Goal: Check status: Check status

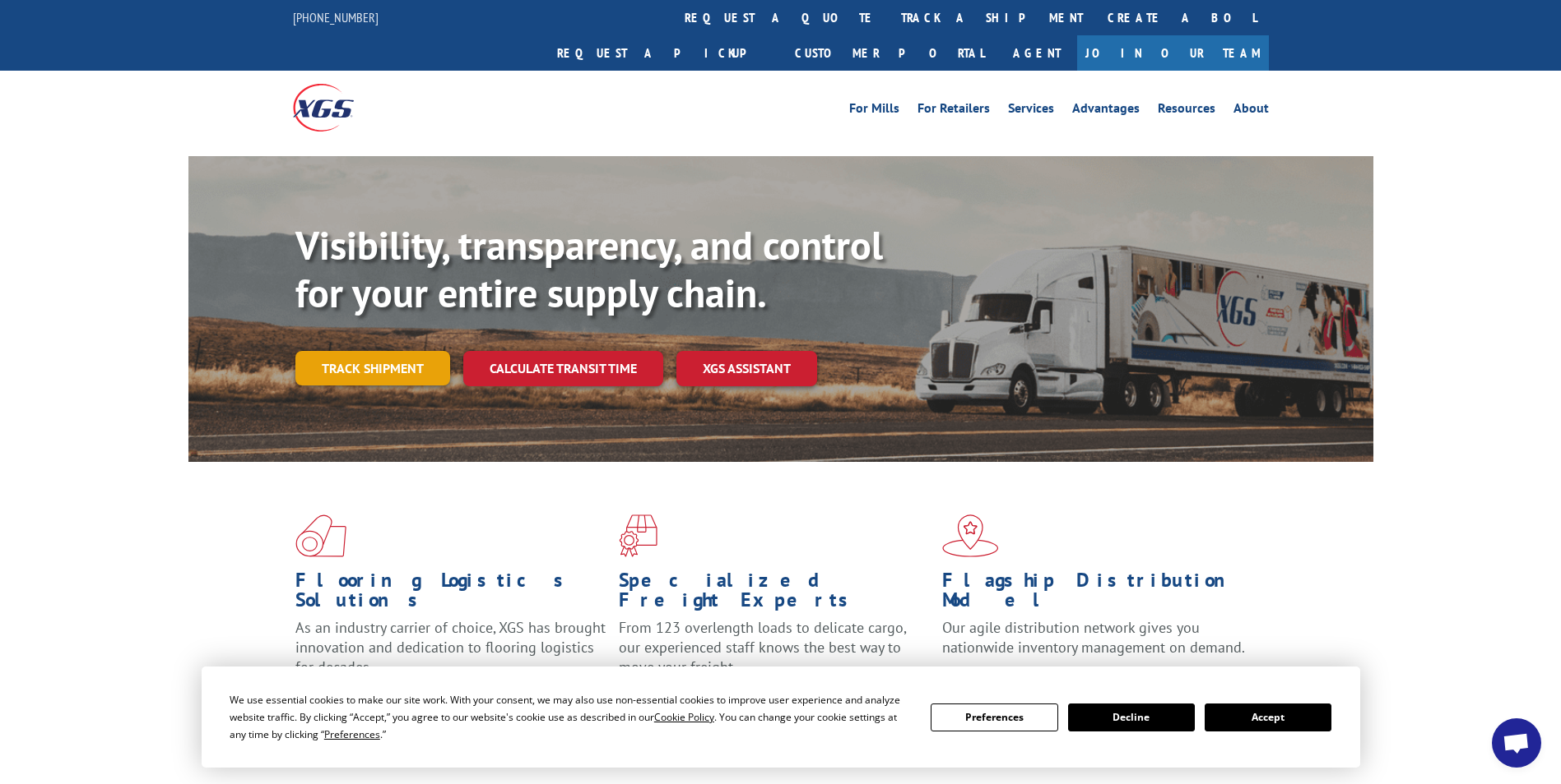
click at [383, 351] on link "Track shipment" at bounding box center [373, 368] width 155 height 34
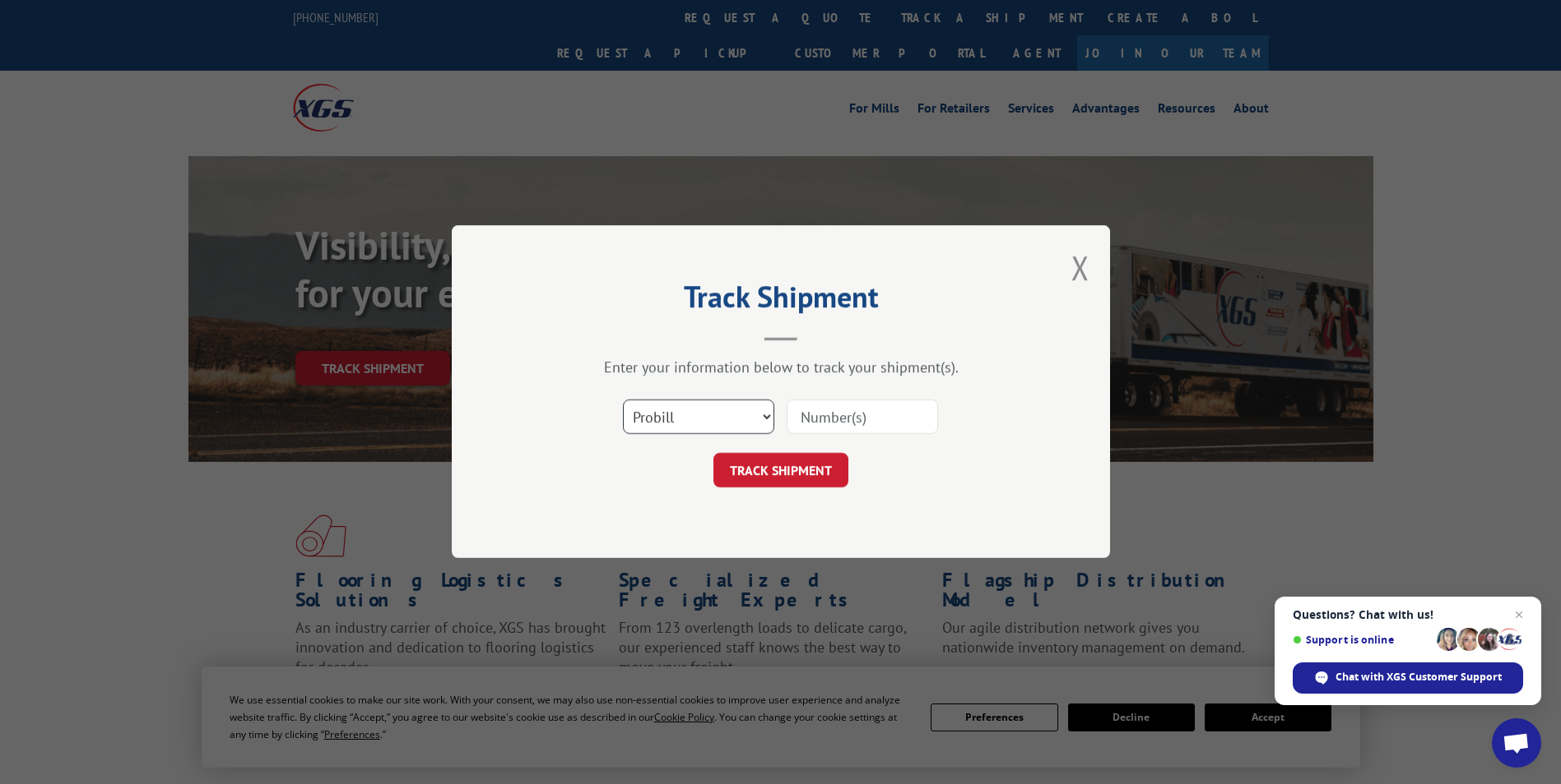
click at [765, 416] on select "Select category... Probill BOL PO" at bounding box center [698, 417] width 151 height 34
select select "bol"
click at [623, 401] on select "Select category... Probill BOL PO" at bounding box center [698, 417] width 151 height 34
click at [826, 417] on input at bounding box center [862, 417] width 151 height 34
type input "2841851"
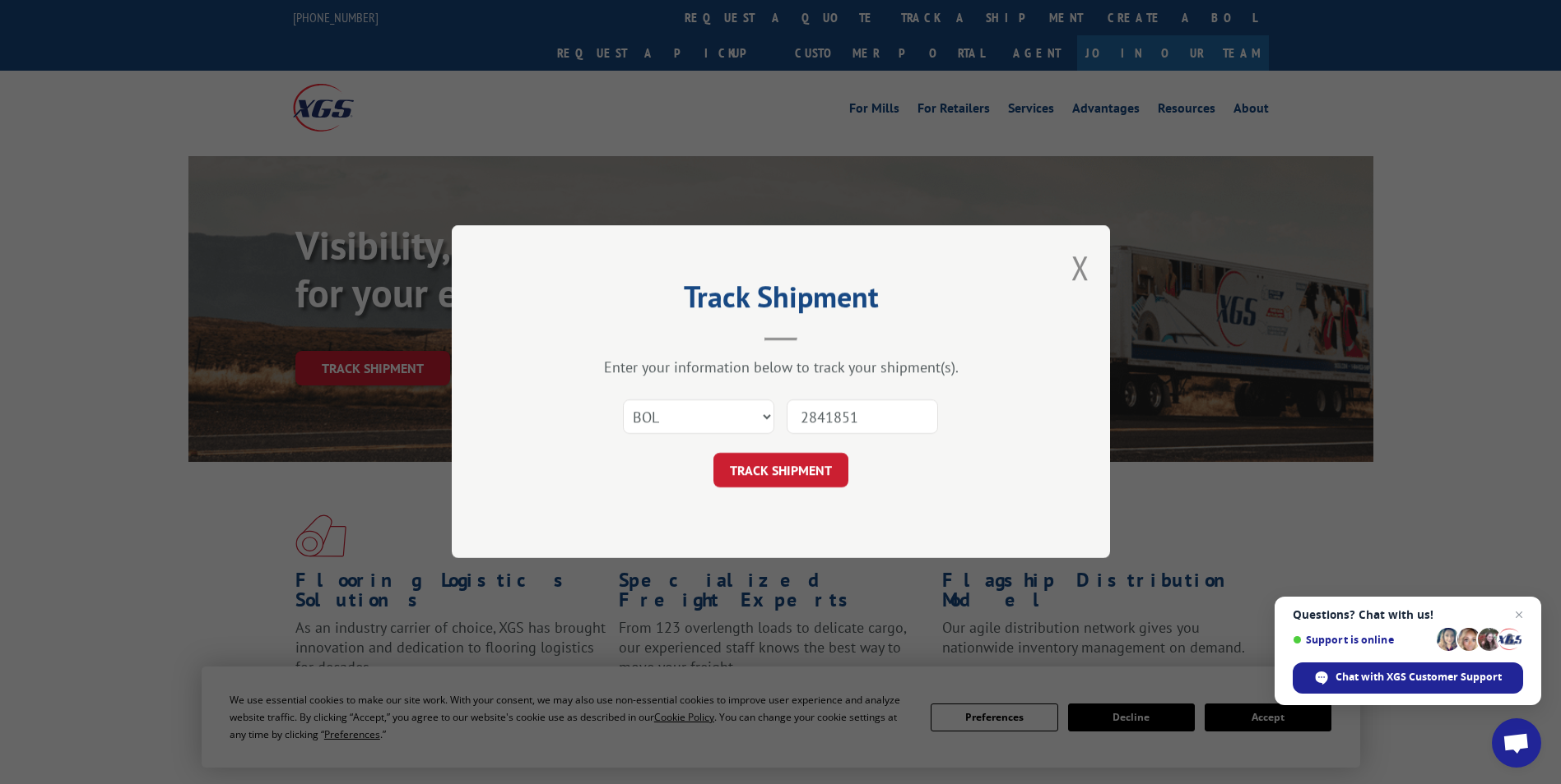
click at [791, 473] on button "TRACK SHIPMENT" at bounding box center [780, 470] width 135 height 34
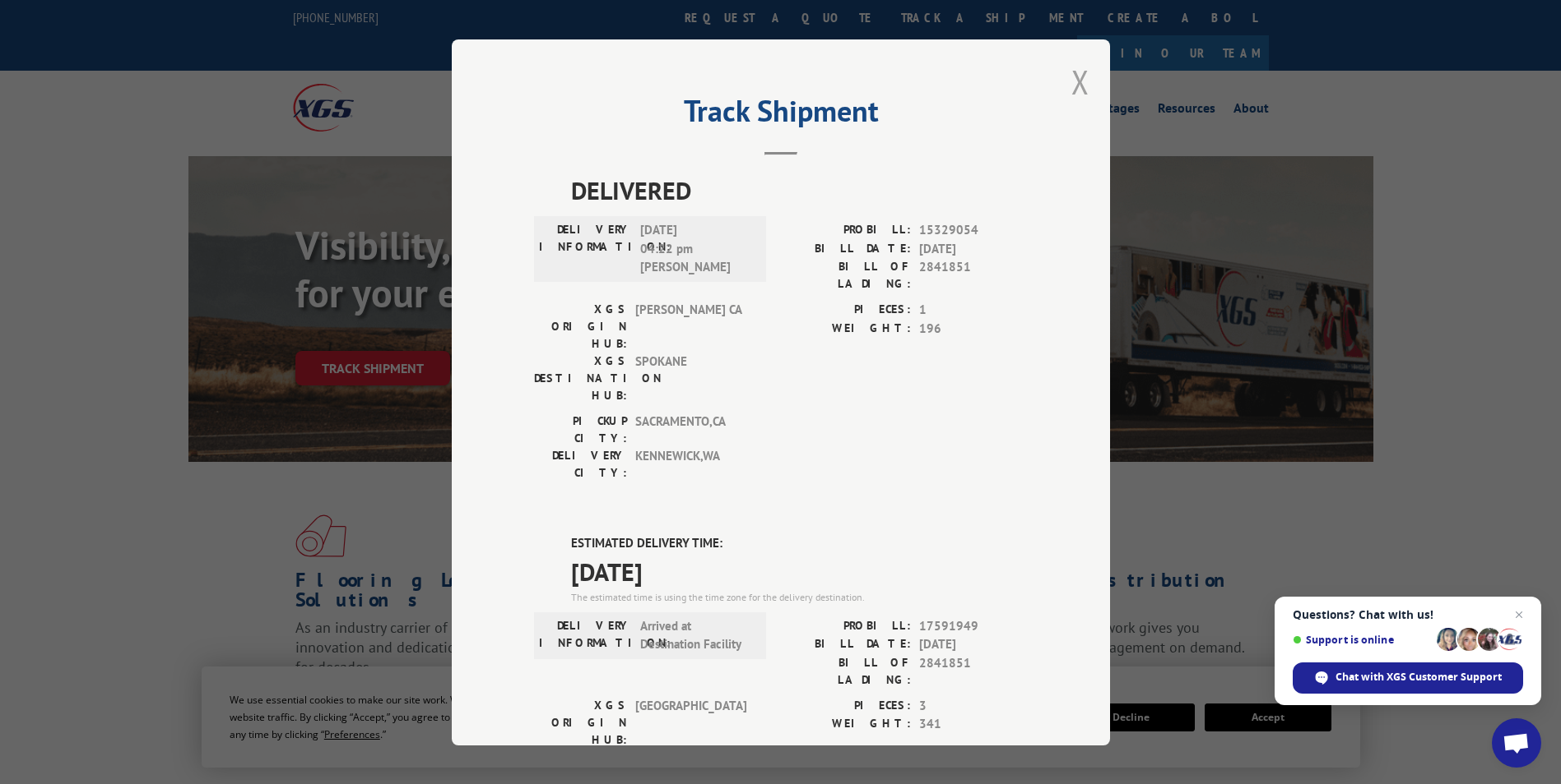
click at [1071, 76] on button "Close modal" at bounding box center [1080, 81] width 18 height 43
